Goal: Information Seeking & Learning: Understand process/instructions

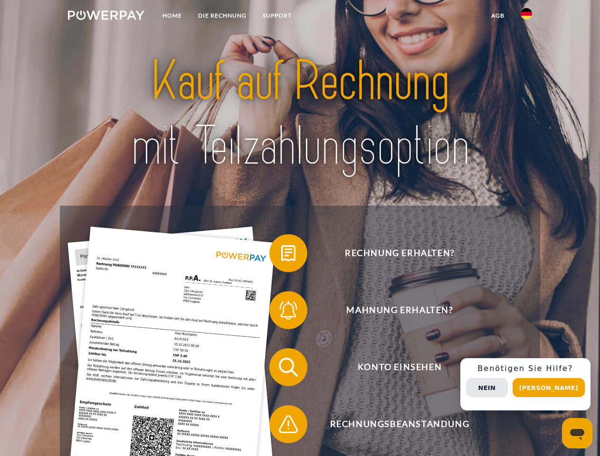
click at [106, 17] on img at bounding box center [106, 15] width 77 height 10
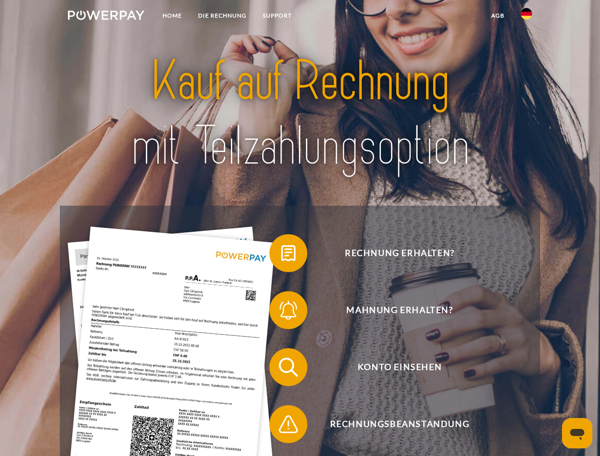
click at [527, 17] on img at bounding box center [526, 13] width 11 height 11
click at [498, 16] on link "agb" at bounding box center [497, 15] width 29 height 17
click at [281, 255] on span at bounding box center [275, 254] width 48 height 48
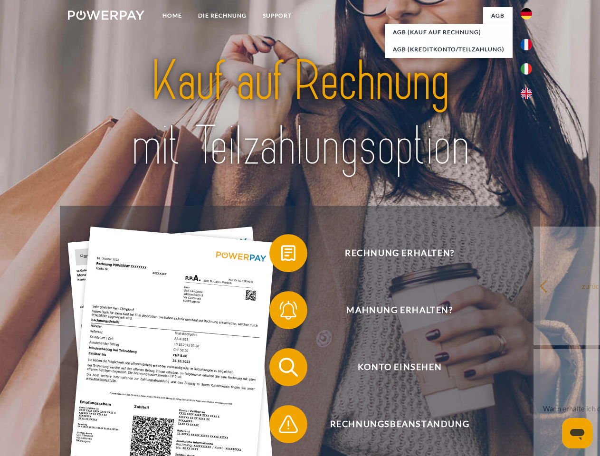
click at [281, 312] on span at bounding box center [275, 311] width 48 height 48
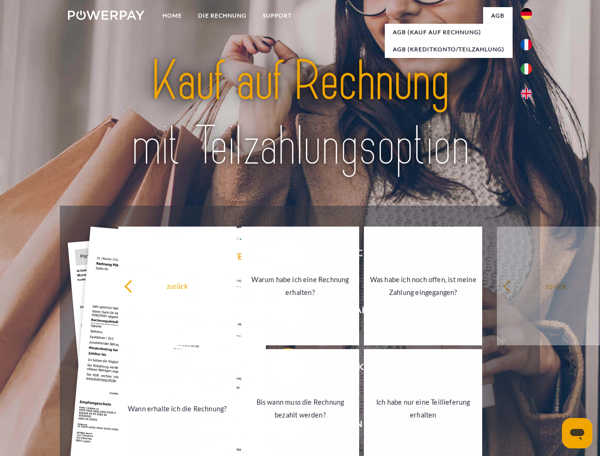
click at [281, 369] on link "Bis wann muss die Rechnung bezahlt werden?" at bounding box center [300, 408] width 118 height 119
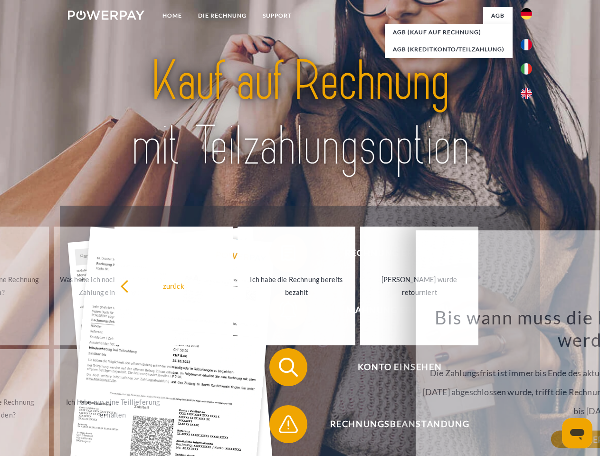
click at [281, 426] on span at bounding box center [275, 425] width 48 height 48
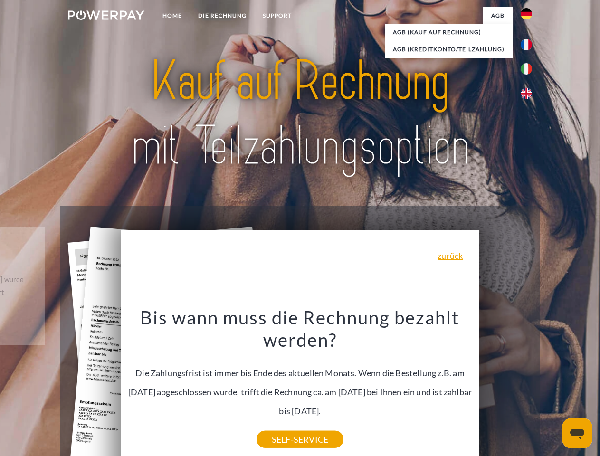
click at [529, 385] on div "Rechnung erhalten? Mahnung erhalten? Konto einsehen" at bounding box center [300, 396] width 480 height 380
click at [506, 386] on span "Konto einsehen" at bounding box center [399, 367] width 233 height 38
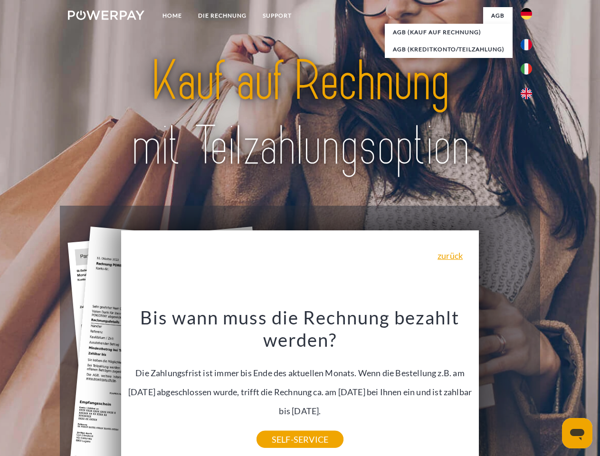
click at [552, 388] on header "Home DIE RECHNUNG SUPPORT" at bounding box center [300, 328] width 600 height 656
